Goal: Check status: Check status

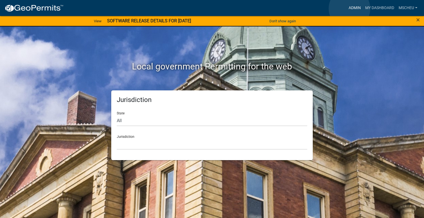
click at [349, 9] on link "Admin" at bounding box center [354, 8] width 17 height 10
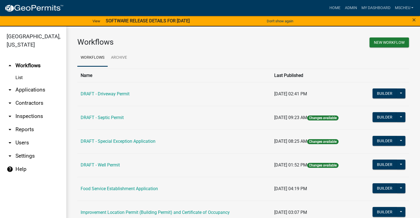
click at [25, 89] on link "arrow_drop_down Applications" at bounding box center [33, 89] width 66 height 13
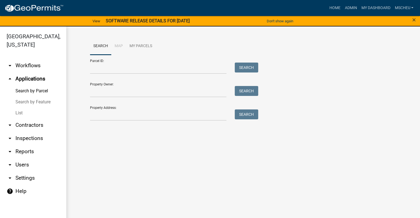
click at [25, 113] on link "List" at bounding box center [33, 113] width 66 height 11
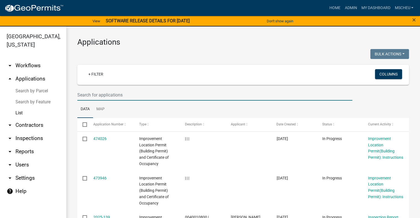
click at [115, 94] on input "text" at bounding box center [214, 94] width 275 height 11
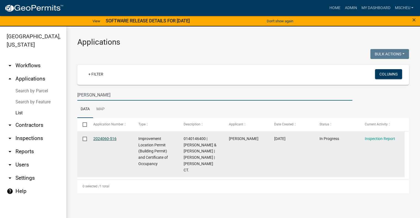
type input "[PERSON_NAME]"
click at [95, 137] on link "2024060-516" at bounding box center [104, 139] width 23 height 4
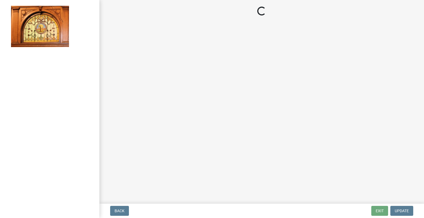
select select "62bb873c-c571-4454-ac8a-8c216551e2a3"
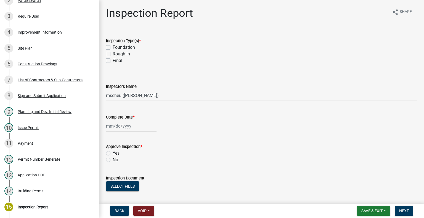
click at [113, 54] on label "Rough-In" at bounding box center [121, 54] width 17 height 7
click at [113, 54] on input "Rough-In" at bounding box center [115, 53] width 4 height 4
checkbox input "true"
checkbox input "false"
checkbox input "true"
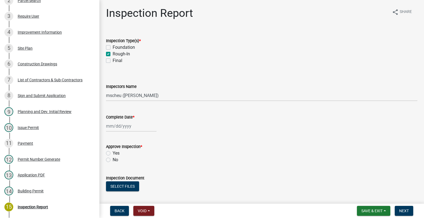
checkbox input "false"
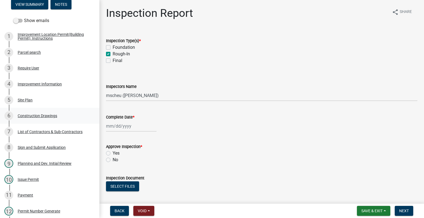
scroll to position [83, 0]
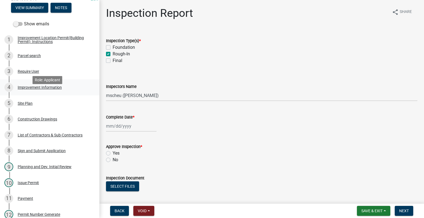
drag, startPoint x: 52, startPoint y: 95, endPoint x: 52, endPoint y: 99, distance: 3.9
click at [52, 89] on div "Improvement Information" at bounding box center [40, 88] width 44 height 4
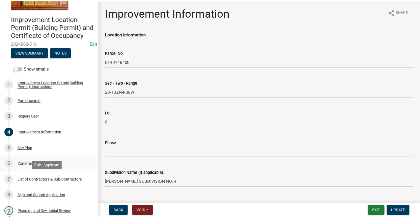
scroll to position [55, 0]
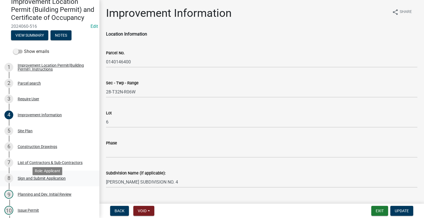
click at [54, 180] on div "Sign and Submit Application" at bounding box center [42, 179] width 48 height 4
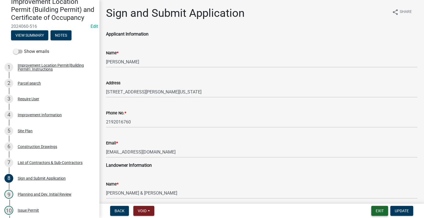
click at [379, 212] on button "Exit" at bounding box center [379, 211] width 17 height 10
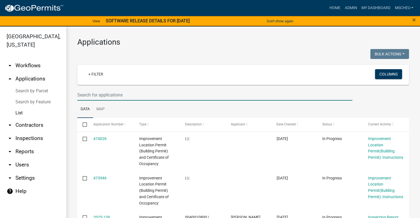
click at [105, 96] on input "text" at bounding box center [214, 94] width 275 height 11
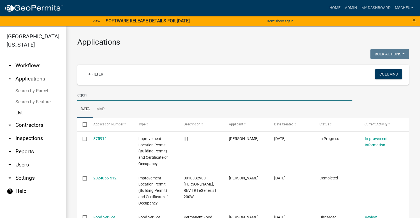
click at [103, 98] on input "egen" at bounding box center [214, 94] width 275 height 11
type input "egenesis"
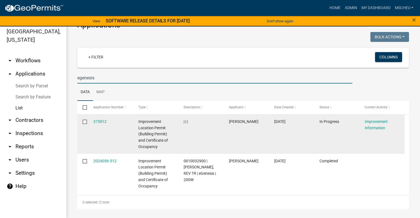
scroll to position [7, 0]
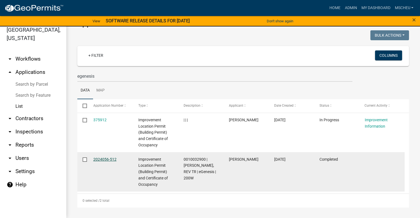
click at [105, 158] on link "2024056-512" at bounding box center [104, 159] width 23 height 4
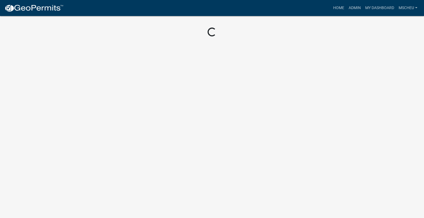
click at [105, 158] on body "Internet Explorer does NOT work with GeoPermits. Get a new browser for more sec…" at bounding box center [212, 109] width 424 height 218
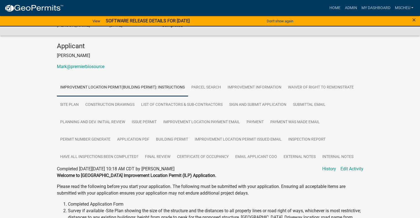
scroll to position [138, 0]
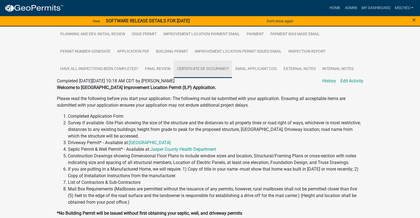
click at [213, 68] on link "Certificate of Occupancy" at bounding box center [203, 69] width 58 height 18
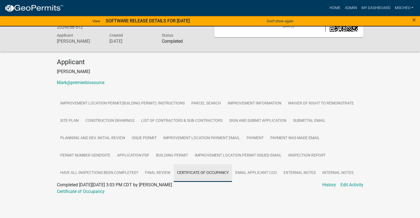
scroll to position [34, 0]
click at [86, 191] on link "Certificate of Occupancy" at bounding box center [81, 191] width 48 height 5
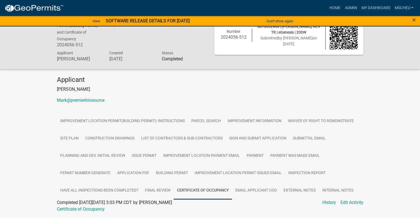
scroll to position [0, 0]
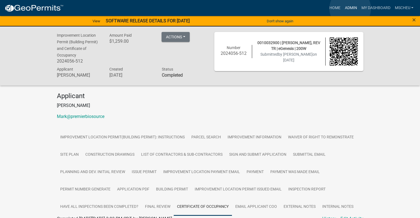
click at [350, 9] on link "Admin" at bounding box center [350, 8] width 17 height 10
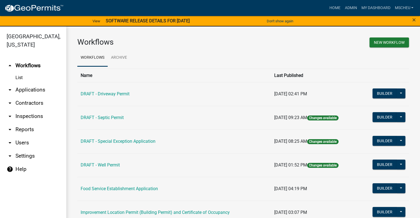
click at [44, 89] on link "arrow_drop_down Applications" at bounding box center [33, 89] width 66 height 13
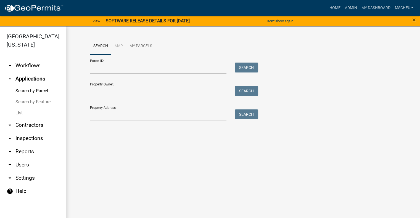
click at [28, 113] on link "List" at bounding box center [33, 113] width 66 height 11
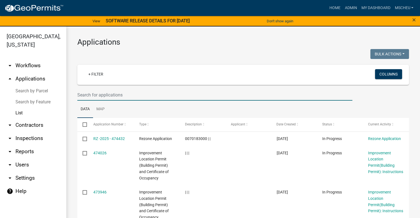
click at [116, 91] on input "text" at bounding box center [214, 94] width 275 height 11
type input "2024055"
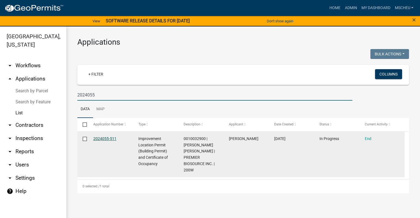
click at [110, 139] on link "2024055-511" at bounding box center [104, 139] width 23 height 4
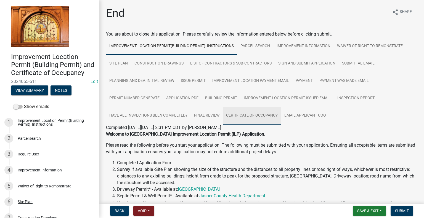
click at [271, 114] on link "Certificate of Occupancy" at bounding box center [252, 116] width 58 height 18
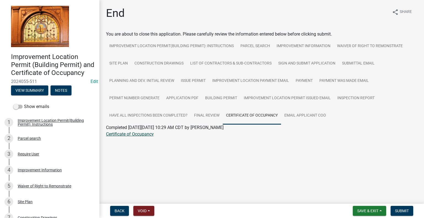
click at [147, 134] on link "Certificate of Occupancy" at bounding box center [130, 134] width 48 height 5
click at [373, 210] on span "Save & Exit" at bounding box center [367, 211] width 21 height 4
click at [364, 197] on button "Save & Exit" at bounding box center [364, 196] width 44 height 13
